Goal: Find specific page/section: Find specific page/section

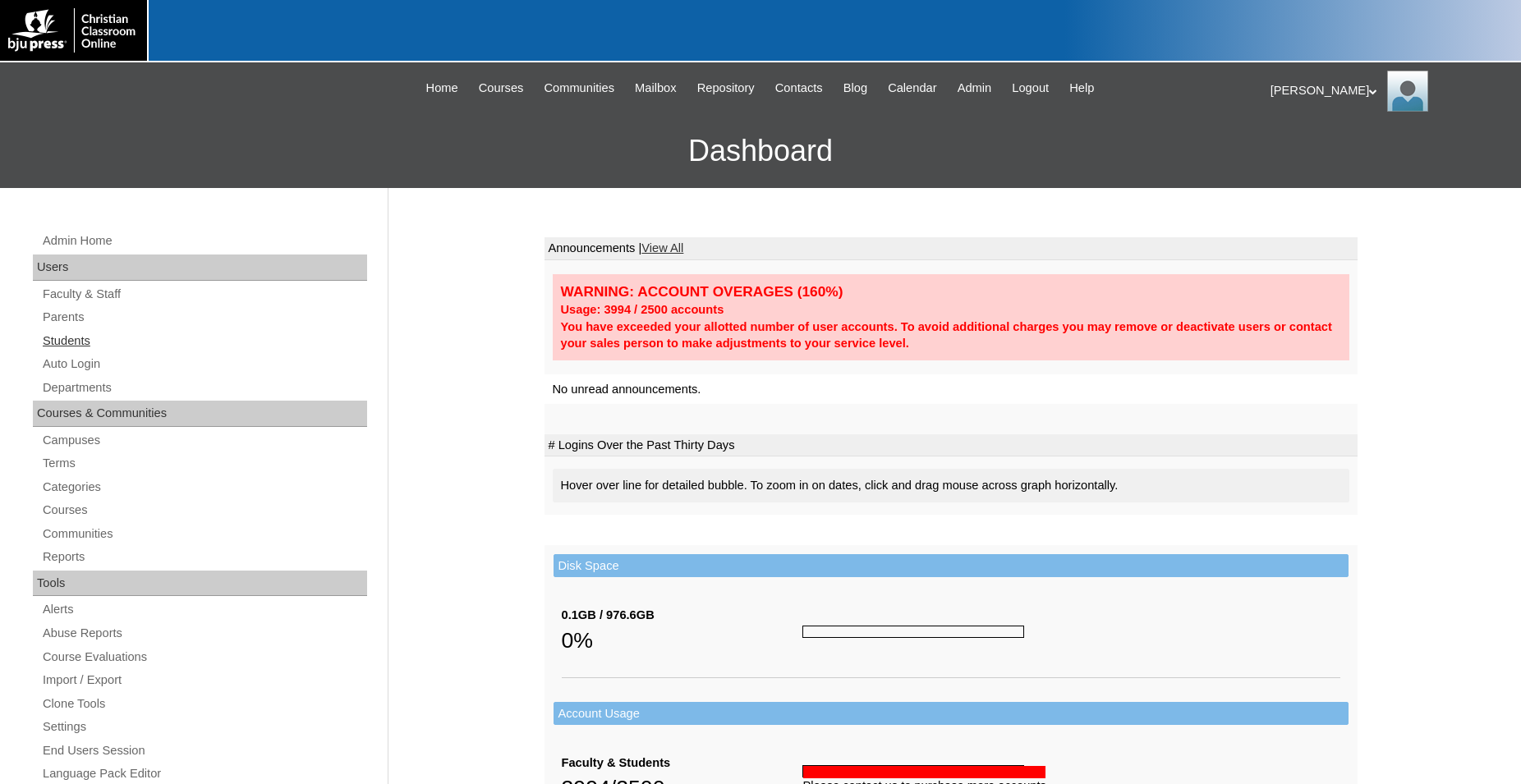
click at [76, 343] on link "Students" at bounding box center [204, 341] width 326 height 21
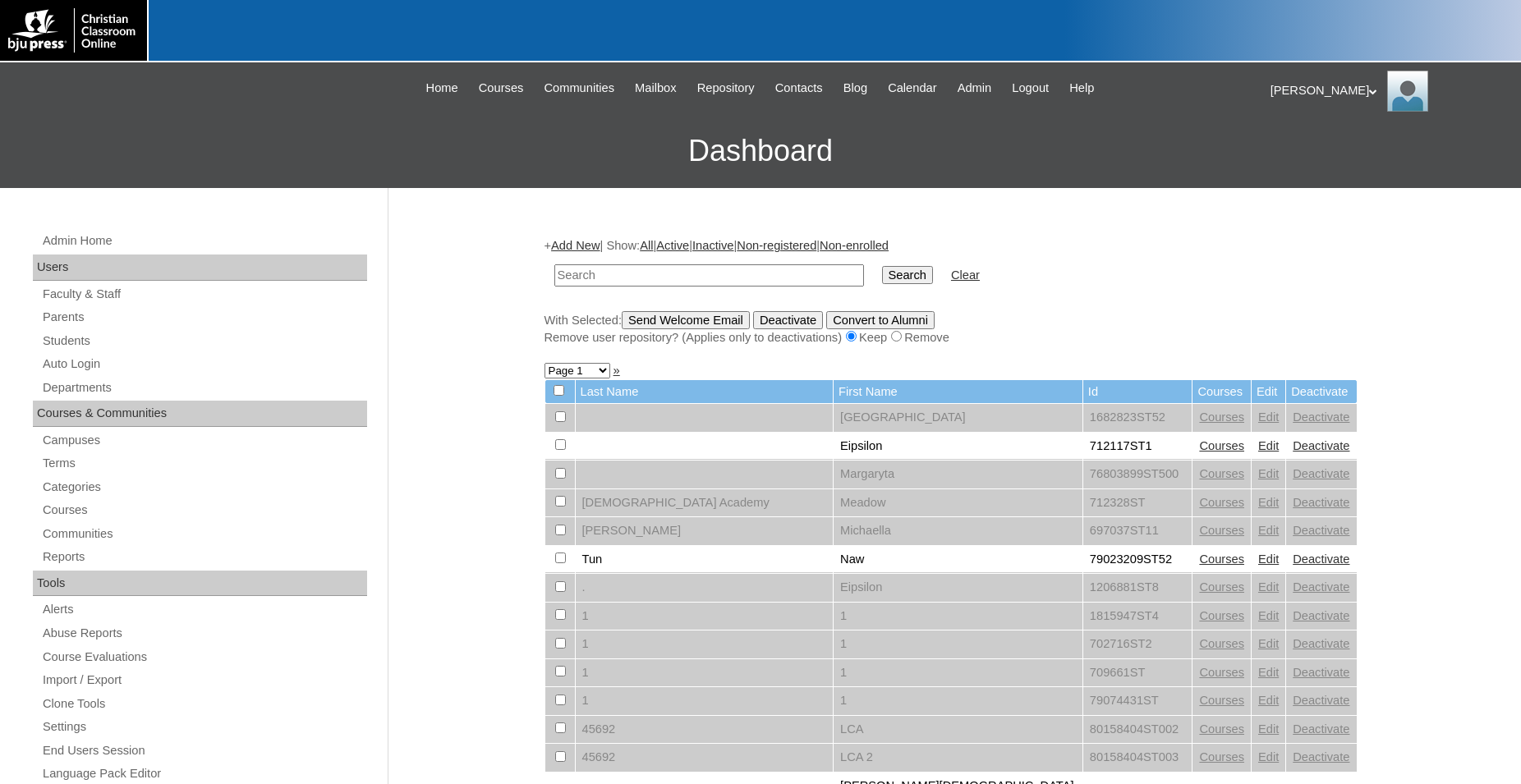
click at [751, 276] on input "text" at bounding box center [709, 276] width 310 height 22
type input "500019584"
click at [882, 266] on input "Search" at bounding box center [907, 275] width 51 height 18
